Goal: Transaction & Acquisition: Purchase product/service

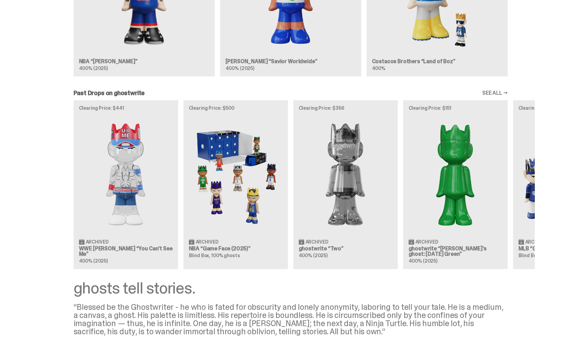
scroll to position [523, 0]
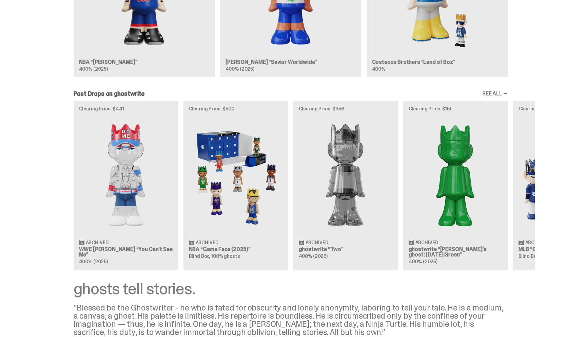
click at [137, 188] on div "Clearing Price: $441 Archived WWE [PERSON_NAME] “You Can't See Me” 400% (2025) …" at bounding box center [290, 185] width 489 height 168
